Goal: Obtain resource: Download file/media

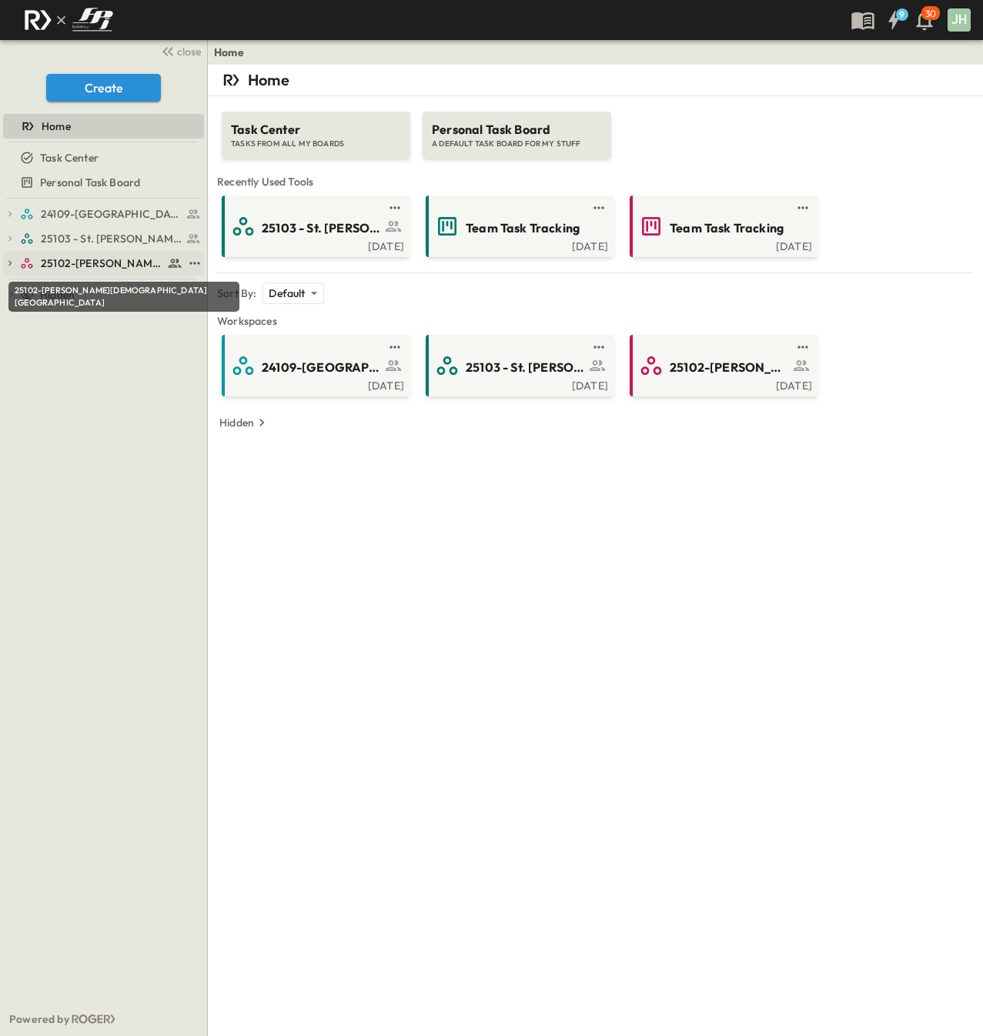
click at [96, 265] on span "25102-[PERSON_NAME][DEMOGRAPHIC_DATA][GEOGRAPHIC_DATA]" at bounding box center [102, 262] width 122 height 15
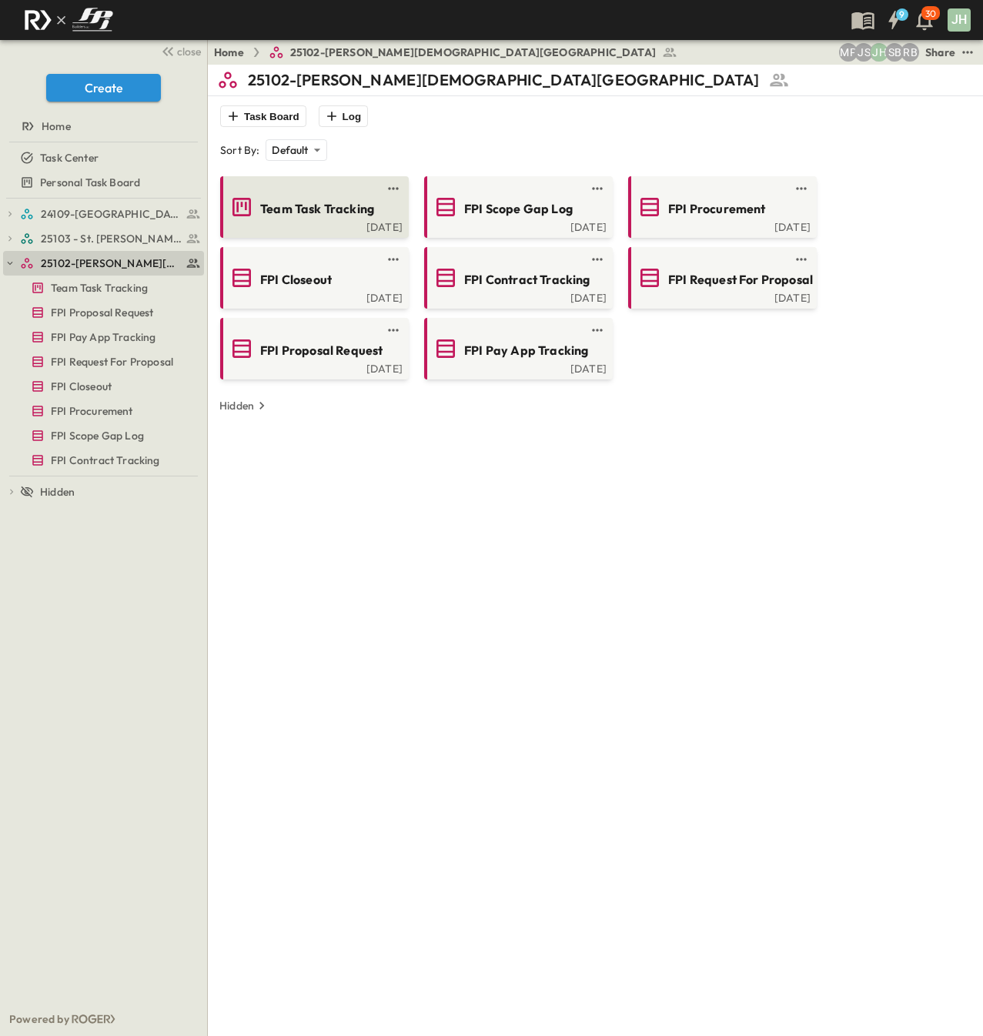
click at [305, 225] on div "[DATE]" at bounding box center [312, 225] width 179 height 12
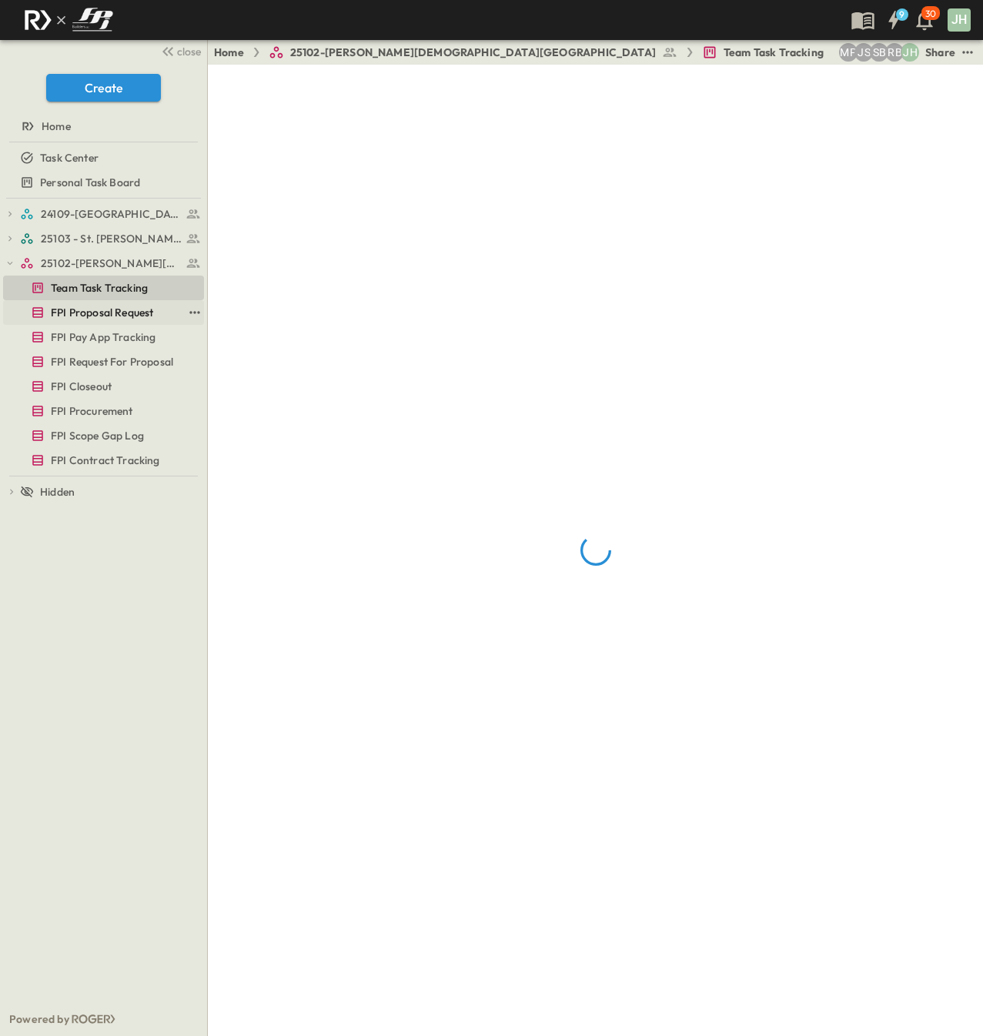
click at [102, 315] on span "FPI Proposal Request" at bounding box center [102, 312] width 102 height 15
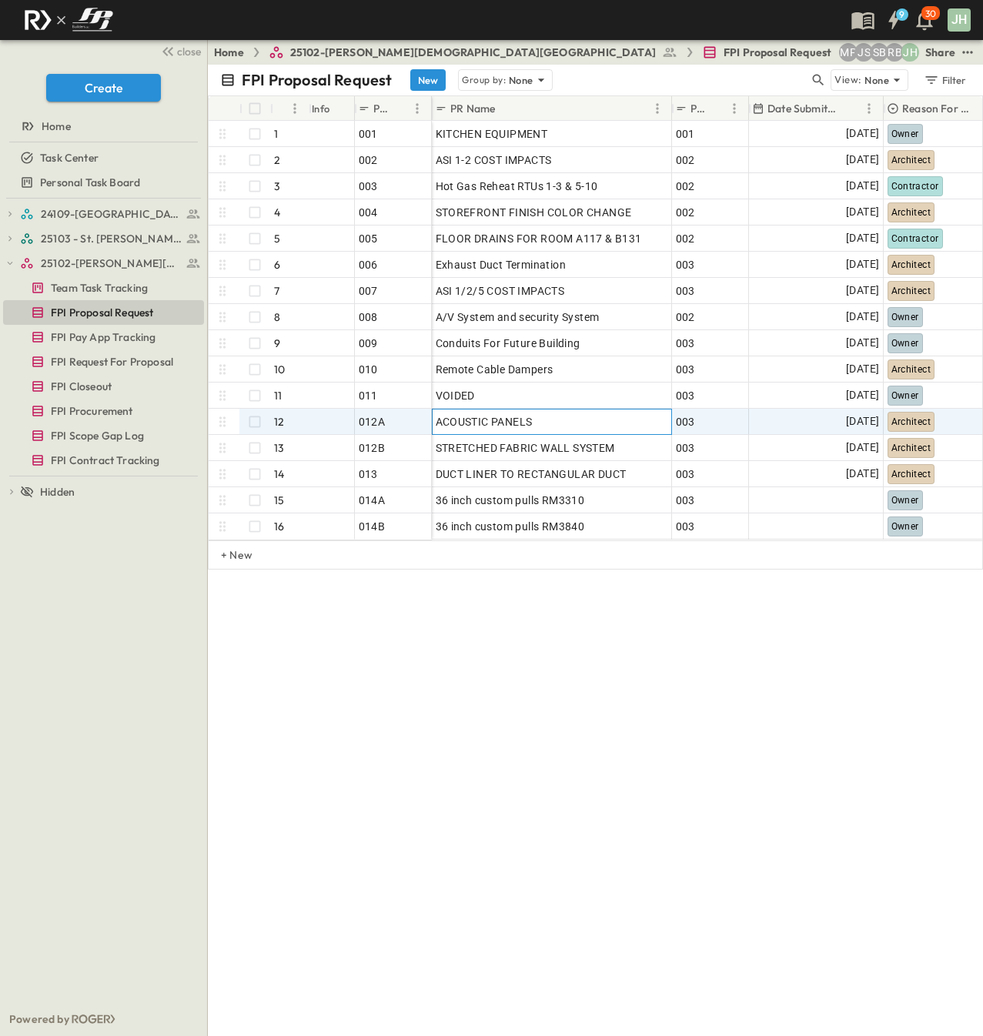
click at [559, 419] on div "ACOUSTIC PANELS" at bounding box center [552, 422] width 232 height 22
drag, startPoint x: 538, startPoint y: 417, endPoint x: 436, endPoint y: 415, distance: 102.4
click at [436, 415] on input "**********" at bounding box center [551, 421] width 238 height 18
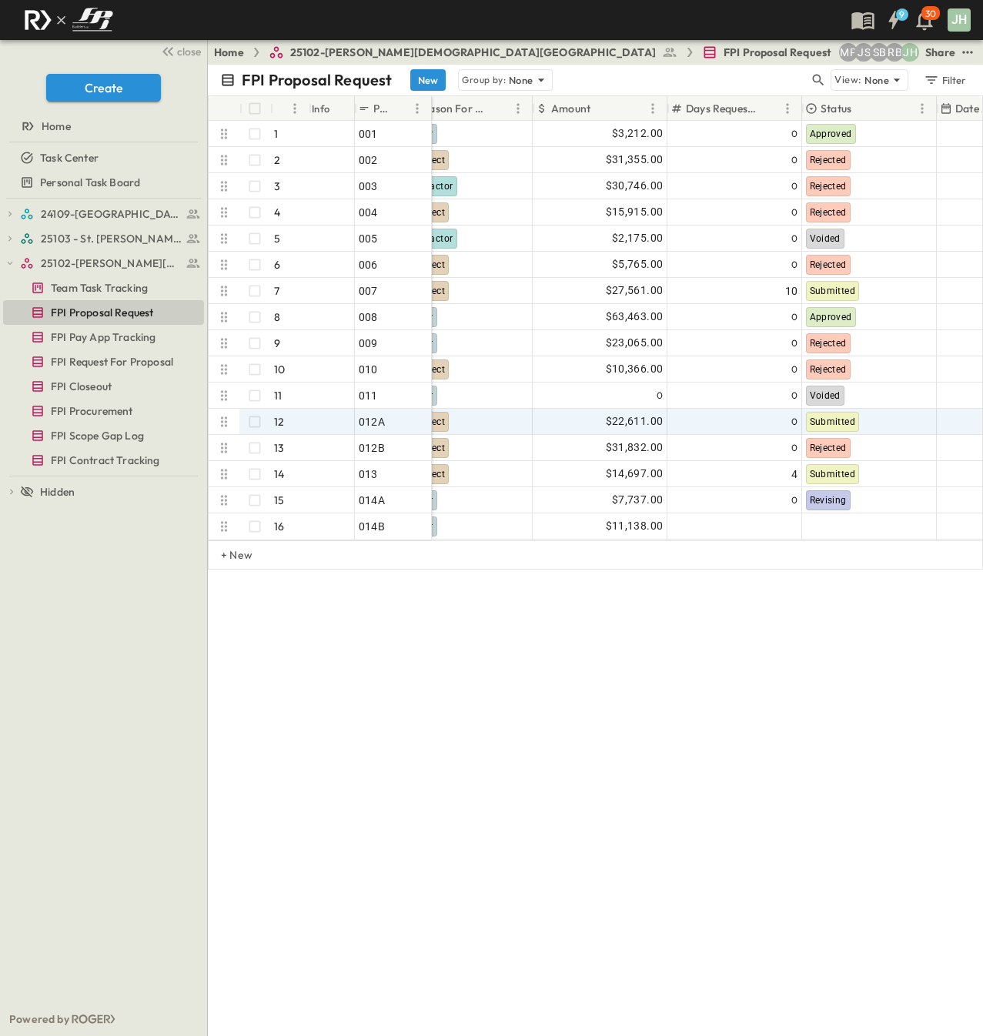
scroll to position [0, 458]
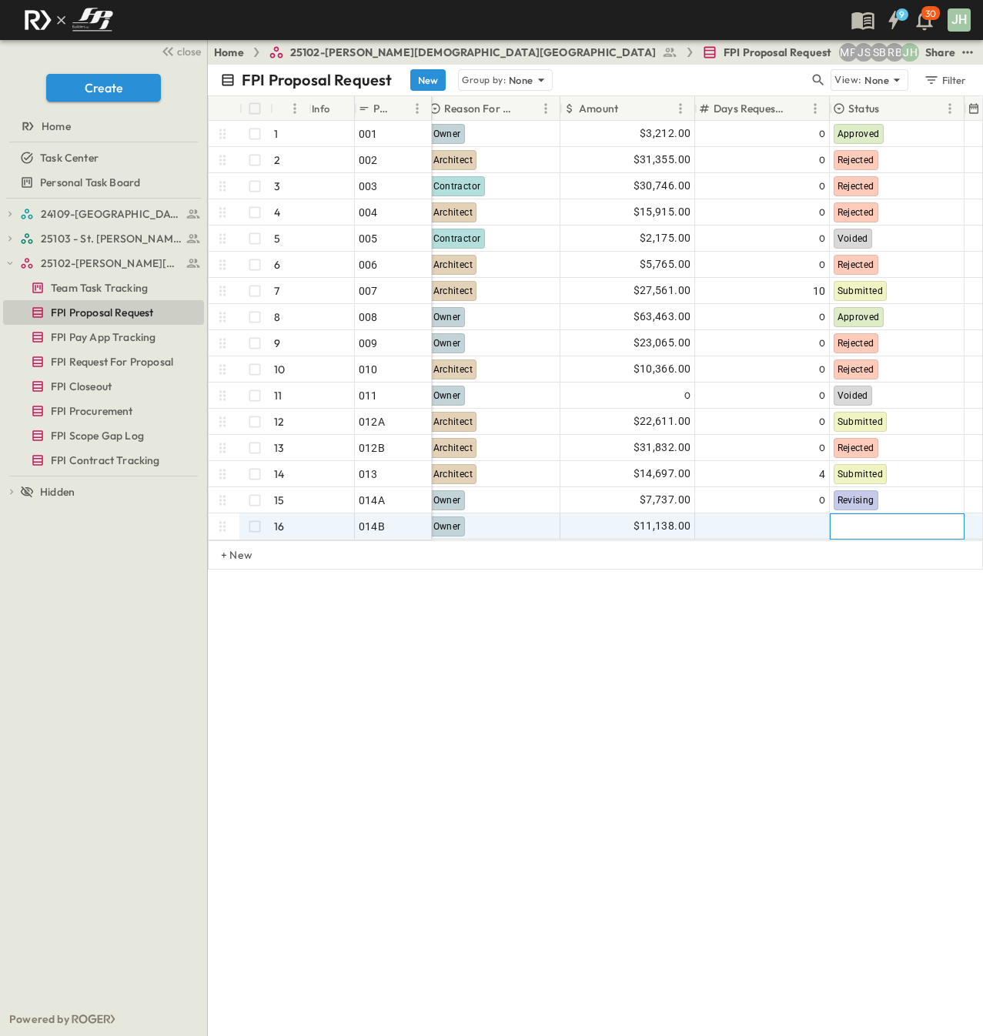
click at [894, 527] on div at bounding box center [896, 526] width 133 height 25
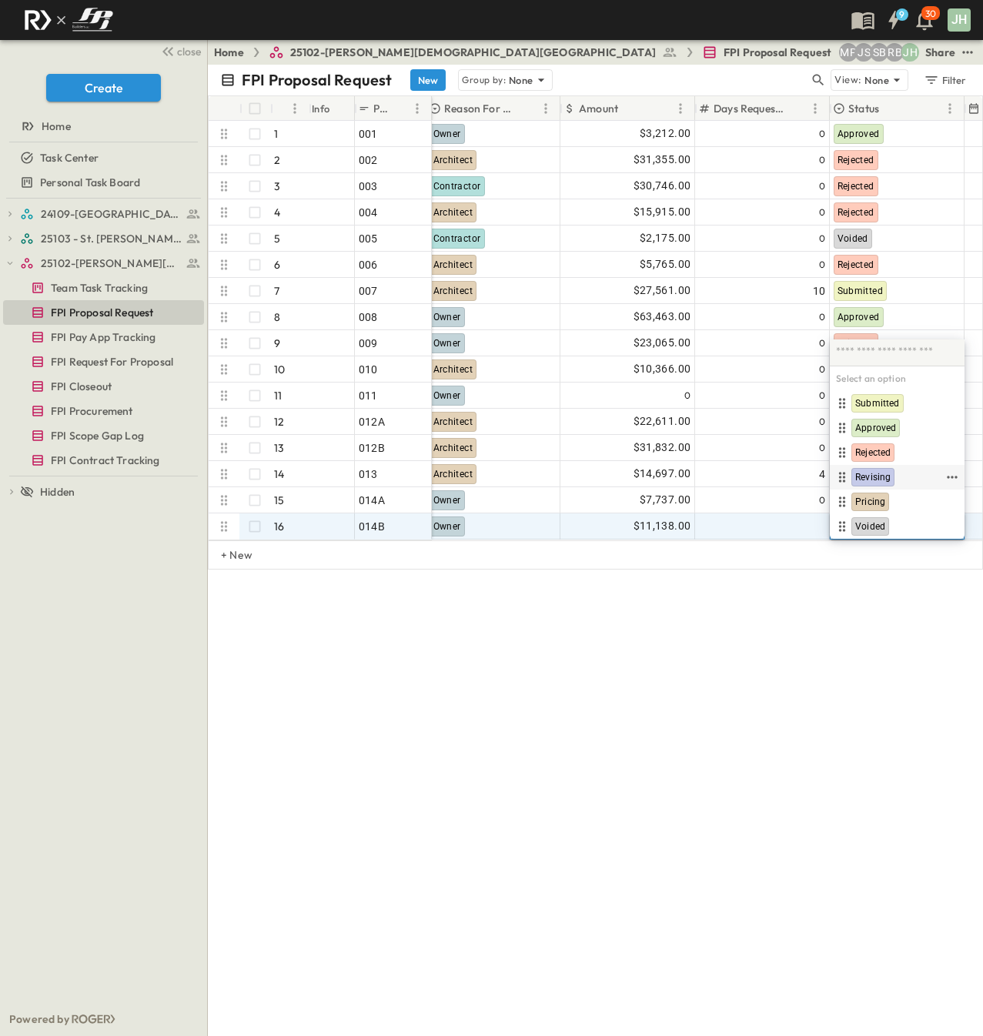
click at [876, 476] on span "Revising" at bounding box center [872, 477] width 35 height 12
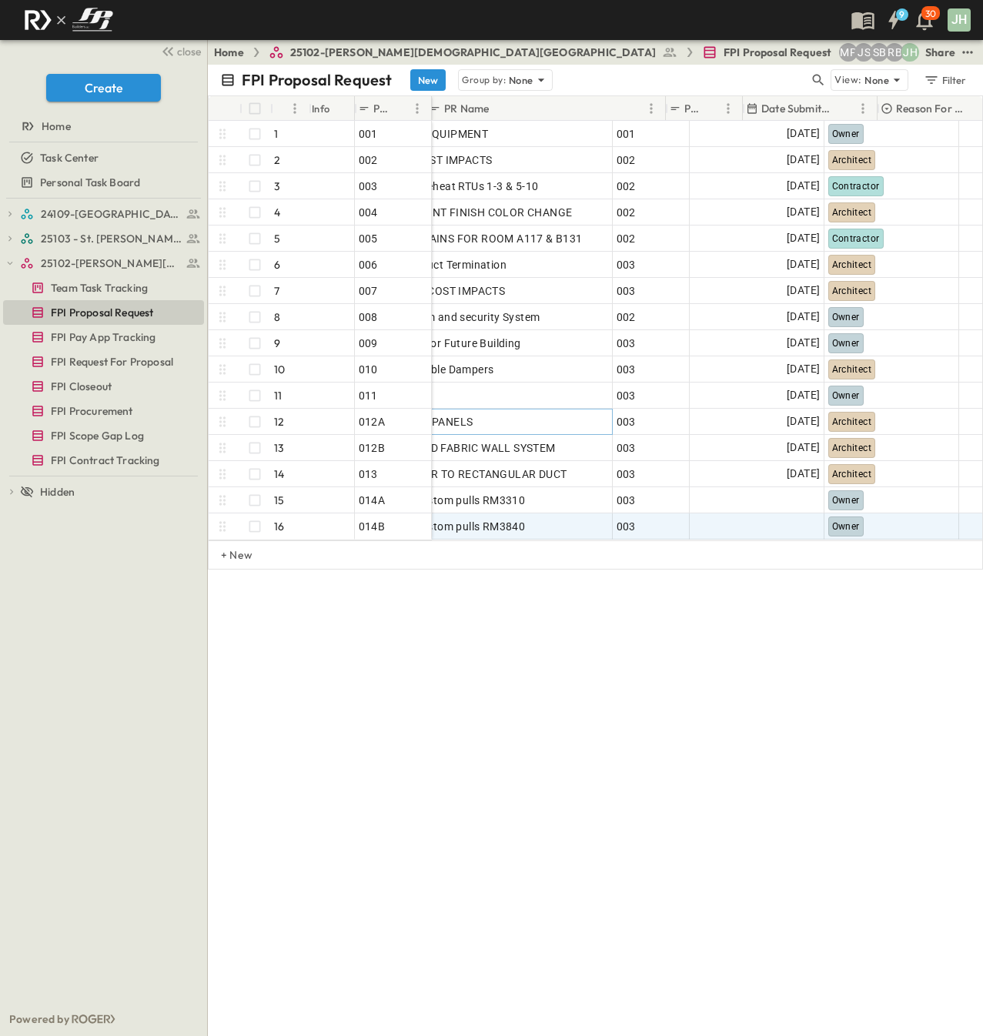
scroll to position [0, 0]
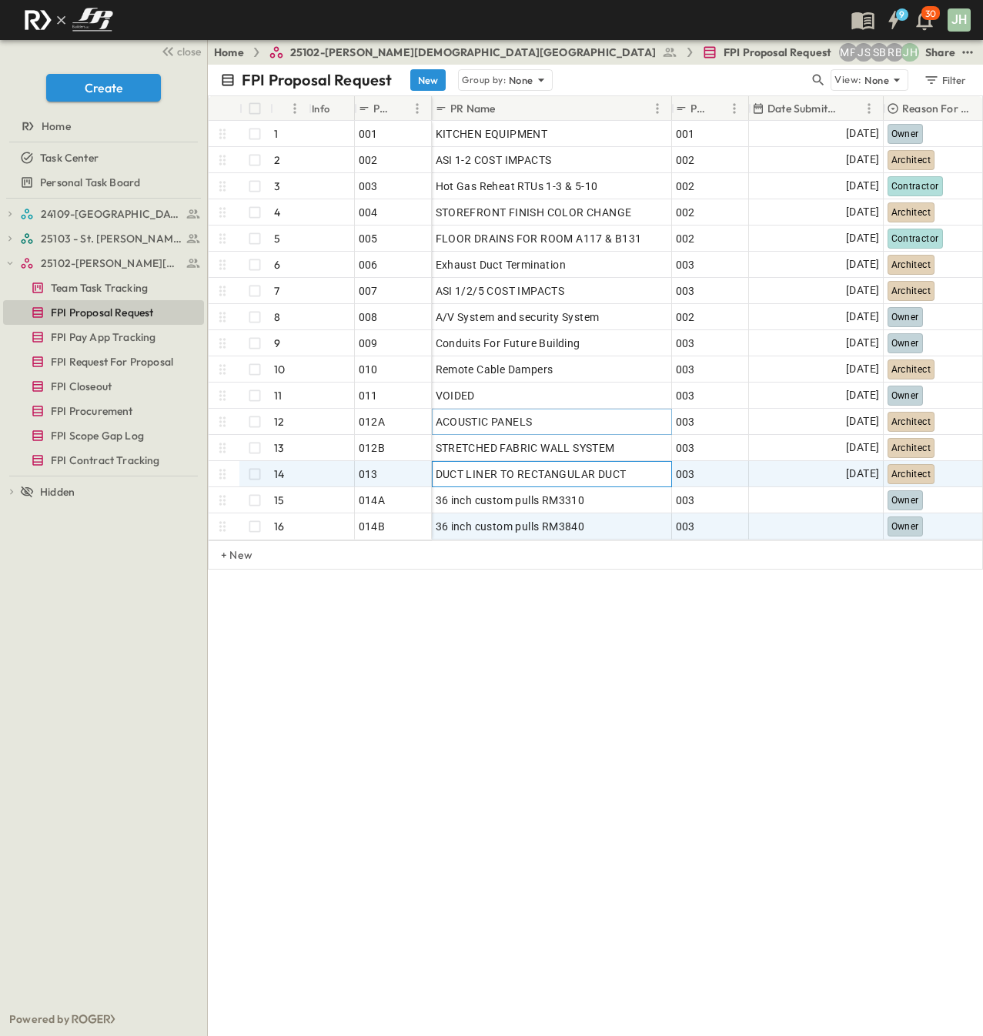
click at [635, 476] on div "DUCT LINER TO RECTANGULAR DUCT" at bounding box center [552, 474] width 232 height 22
drag, startPoint x: 635, startPoint y: 476, endPoint x: 533, endPoint y: 472, distance: 101.6
click at [533, 472] on input "**********" at bounding box center [551, 473] width 238 height 18
click at [960, 62] on div "Home 25102-Christ The Redeemer Anglican Church FPI Proposal Request JH RB SB JS…" at bounding box center [595, 52] width 775 height 25
click at [963, 58] on icon "test" at bounding box center [967, 52] width 15 height 15
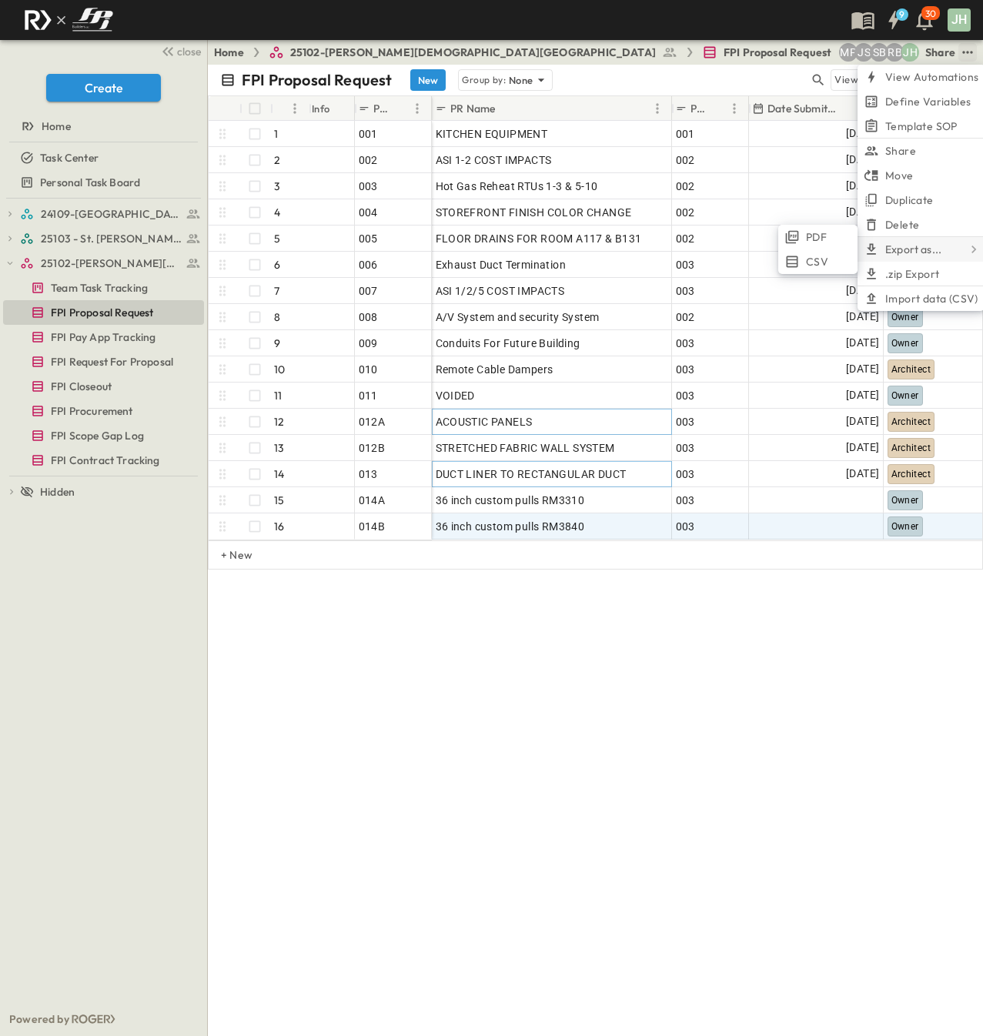
click at [928, 244] on p "Export as..." at bounding box center [913, 249] width 56 height 15
click at [833, 235] on li "PDF" at bounding box center [817, 237] width 79 height 25
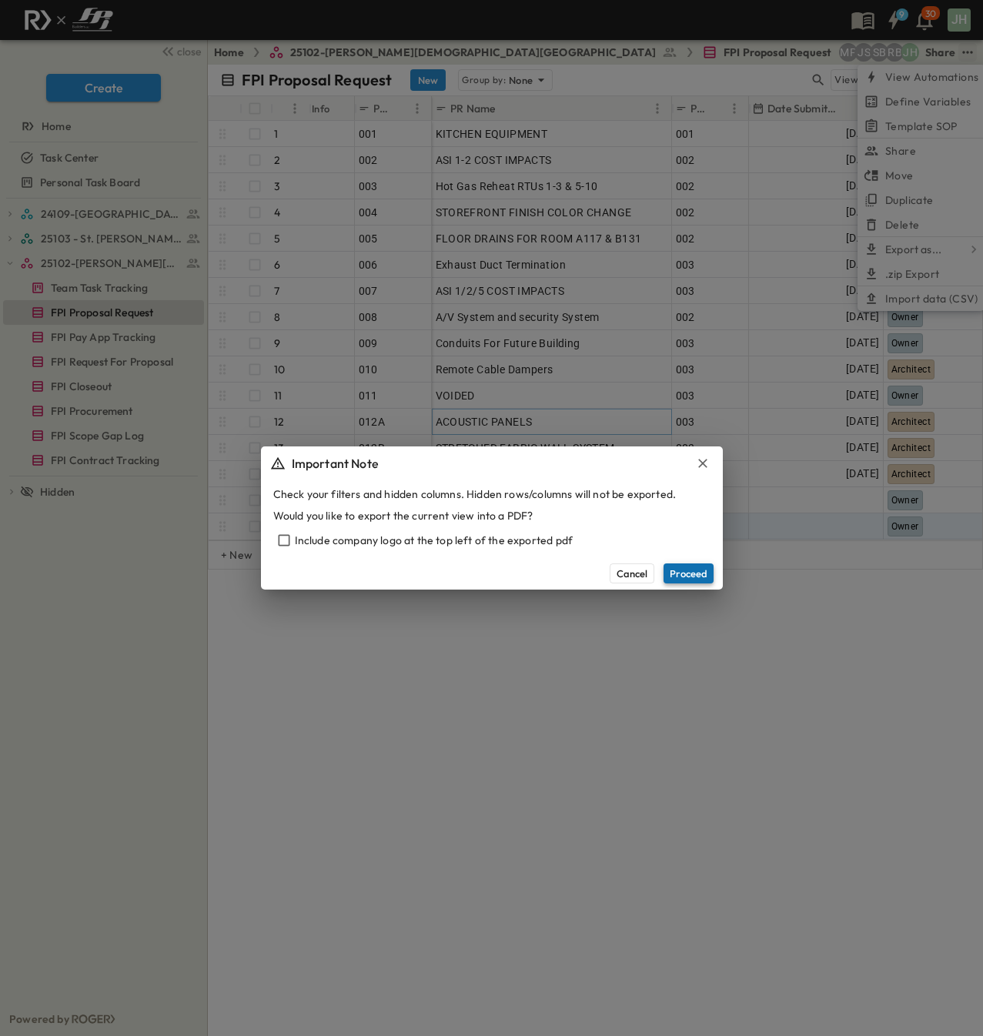
click at [683, 575] on button "Proceed" at bounding box center [688, 573] width 50 height 20
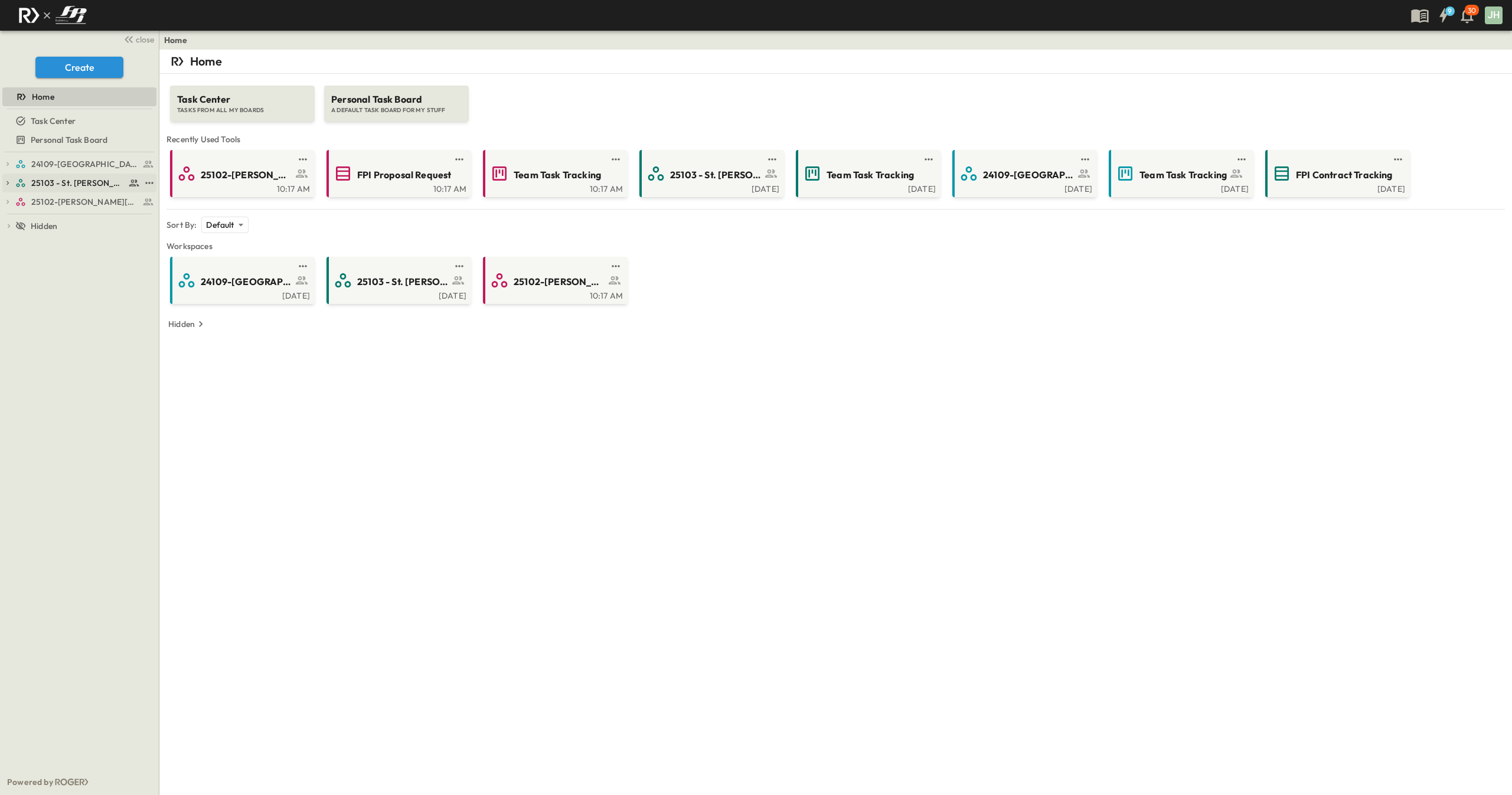
click at [87, 186] on span "25103 - St. [PERSON_NAME] Phase 2" at bounding box center [78, 183] width 94 height 12
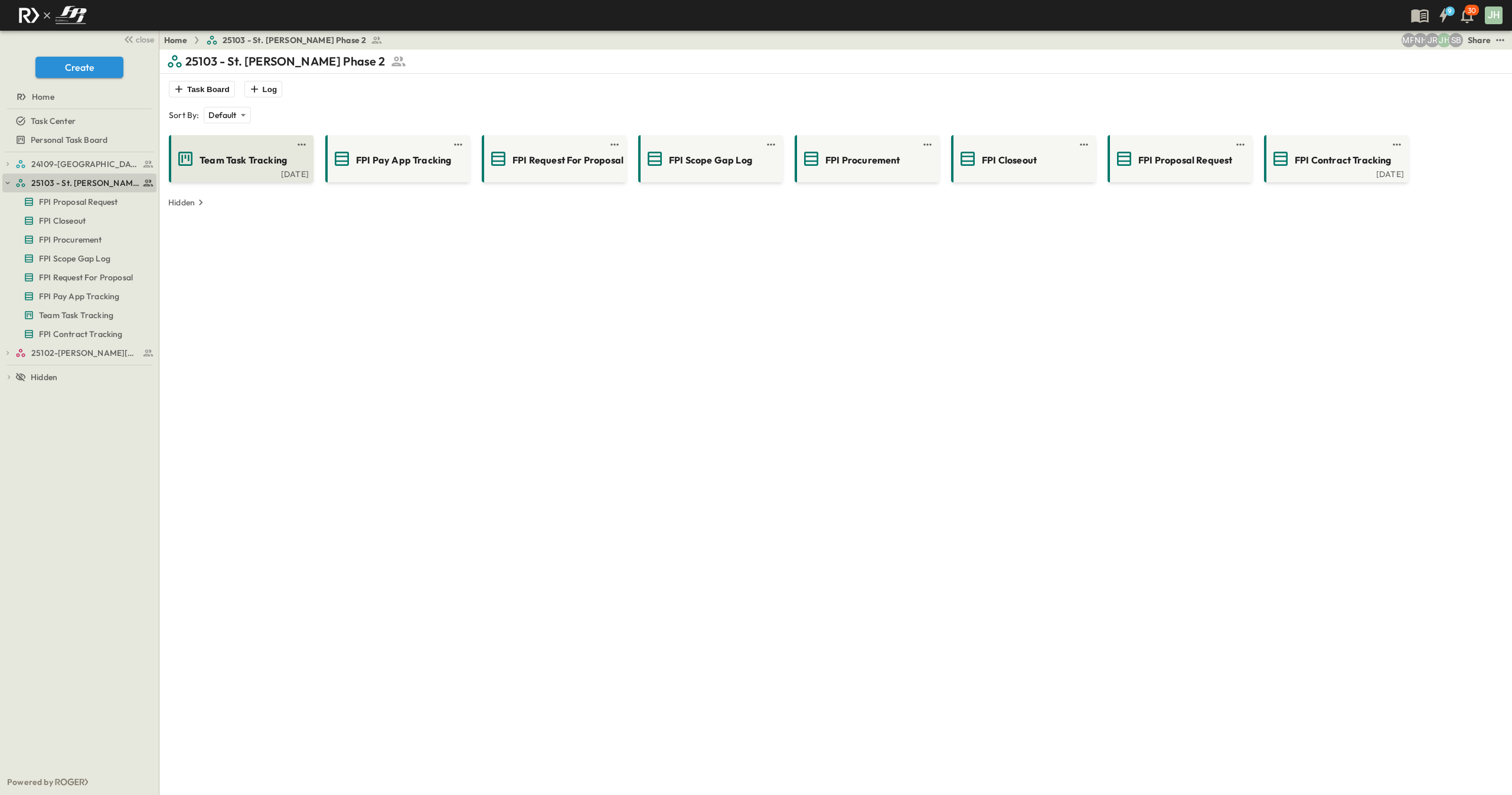
click at [248, 170] on div "[DATE]" at bounding box center [239, 173] width 137 height 9
